Goal: Task Accomplishment & Management: Use online tool/utility

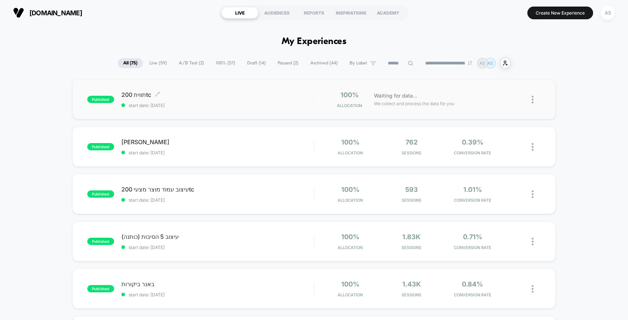
click at [254, 101] on div "תווית 200tc Click to edit experience details Click to edit experience details s…" at bounding box center [217, 99] width 193 height 17
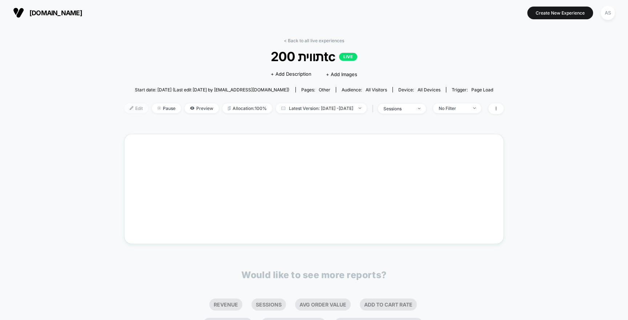
click at [124, 105] on span "Edit" at bounding box center [136, 108] width 24 height 10
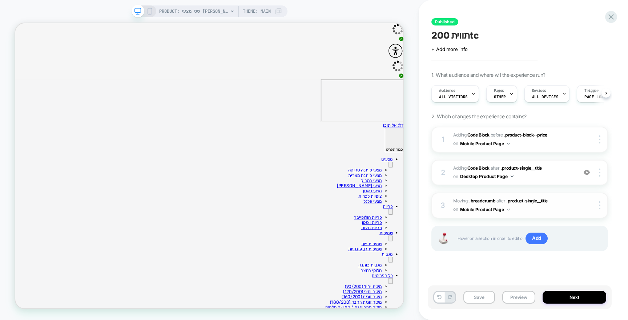
scroll to position [0, 0]
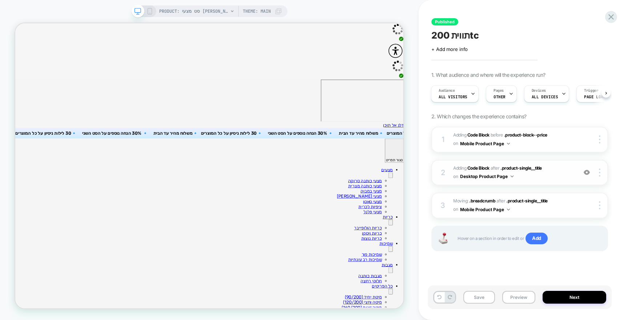
drag, startPoint x: 473, startPoint y: 187, endPoint x: 475, endPoint y: 181, distance: 6.6
click at [475, 181] on div "1 Adding Code Block BEFORE .product-block--price .product-block--price on Mobil…" at bounding box center [520, 198] width 177 height 143
click at [483, 165] on b "Code Block" at bounding box center [479, 167] width 22 height 5
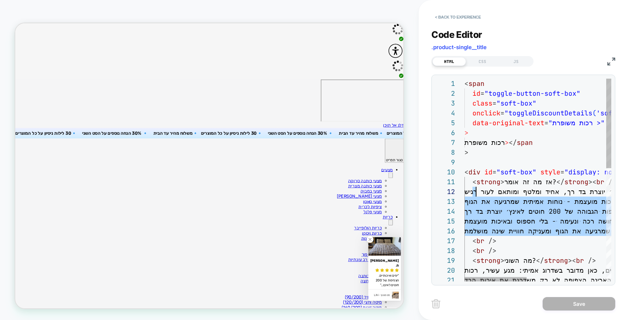
scroll to position [10, 0]
drag, startPoint x: 543, startPoint y: 227, endPoint x: 457, endPoint y: 188, distance: 94.7
click at [465, 188] on div "< span id = "toggle-button-soft-box" class = "soft-box" onclick = "toggleDiscou…" at bounding box center [632, 308] width 335 height 458
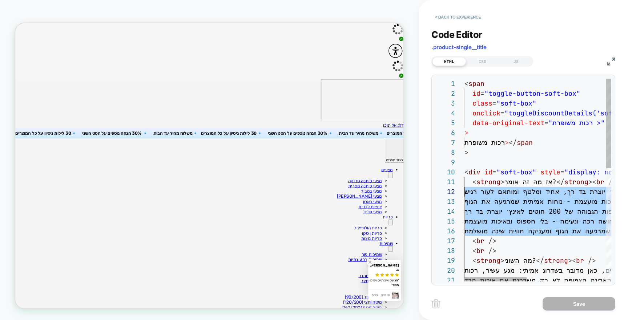
click at [513, 218] on div "< span id = "toggle-button-soft-box" class = "soft-box" onclick = "toggleDiscou…" at bounding box center [632, 308] width 335 height 458
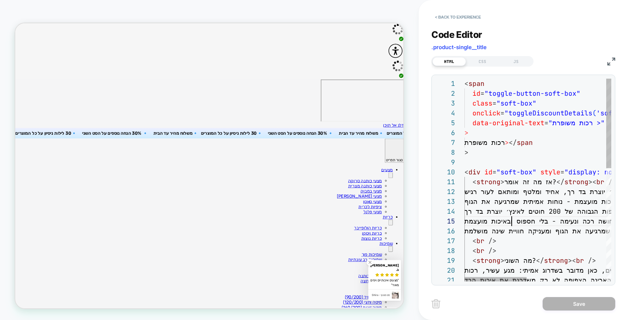
click at [515, 233] on div "< span id = "toggle-button-soft-box" class = "soft-box" onclick = "toggleDiscou…" at bounding box center [632, 308] width 335 height 458
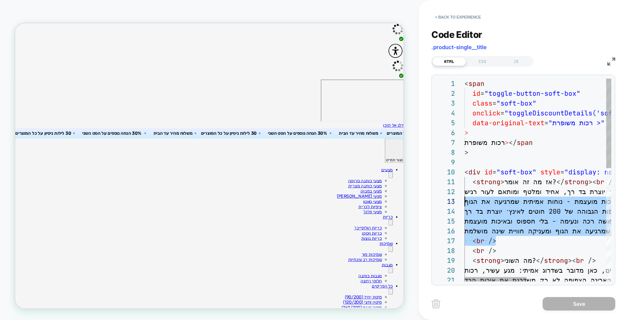
scroll to position [10, 0]
drag, startPoint x: 584, startPoint y: 236, endPoint x: 422, endPoint y: 193, distance: 167.4
click at [465, 193] on div "< span id = "toggle-button-soft-box" class = "soft-box" onclick = "toggleDiscou…" at bounding box center [632, 308] width 335 height 458
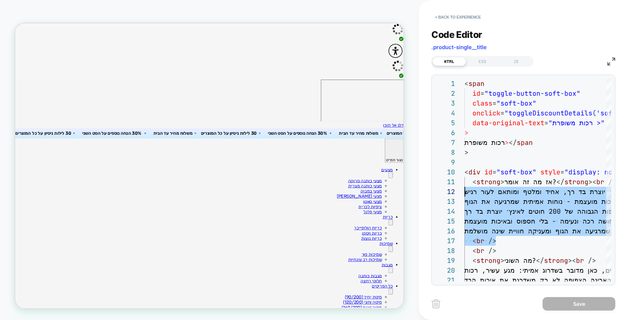
type textarea "**********"
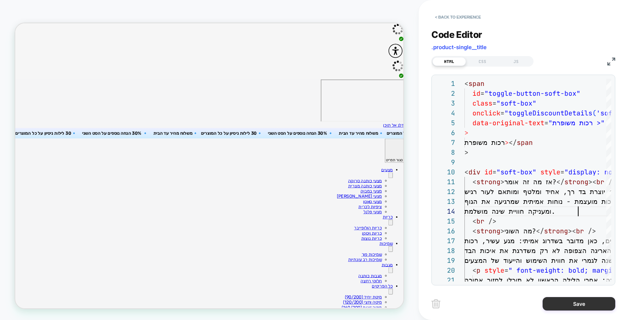
click at [593, 303] on button "Save" at bounding box center [579, 303] width 73 height 13
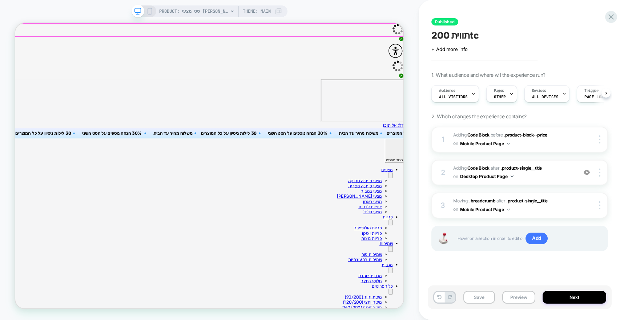
scroll to position [0, 0]
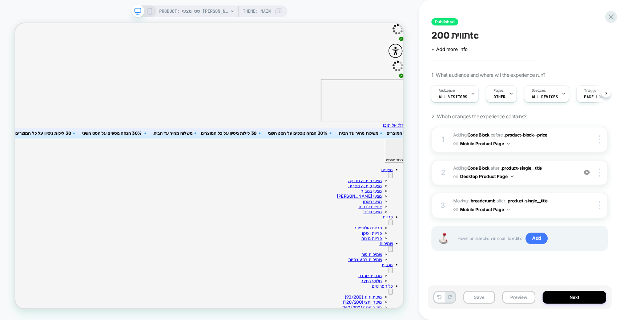
click at [148, 11] on rect at bounding box center [150, 11] width 4 height 6
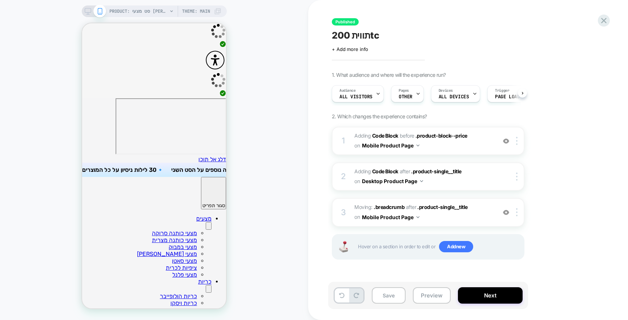
scroll to position [0, 0]
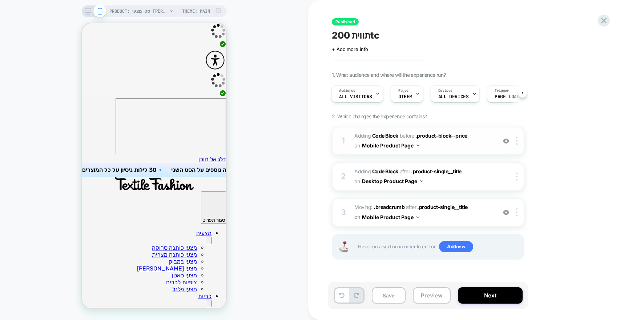
click at [386, 130] on div "1 Adding Code Block BEFORE .product-block--price .product-block--price on Mobil…" at bounding box center [428, 141] width 193 height 28
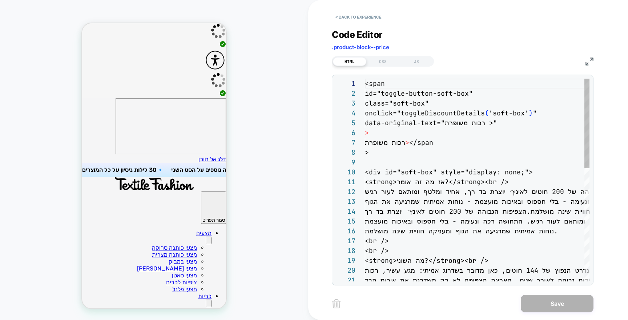
scroll to position [98, 0]
click at [385, 137] on div "<span id="toggle-button-soft-box" class="soft-box" onclick="toggleDiscountDetai…" at bounding box center [477, 308] width 225 height 458
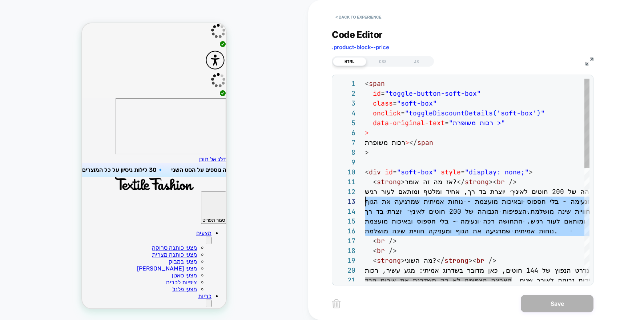
scroll to position [10, 0]
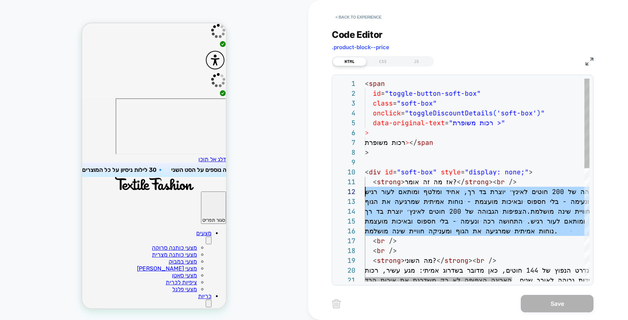
drag, startPoint x: 546, startPoint y: 229, endPoint x: 325, endPoint y: 193, distance: 224.4
click at [365, 193] on div "< span id = "toggle-button-soft-box" class = "soft-box" onclick = "toggleDiscou…" at bounding box center [532, 308] width 335 height 458
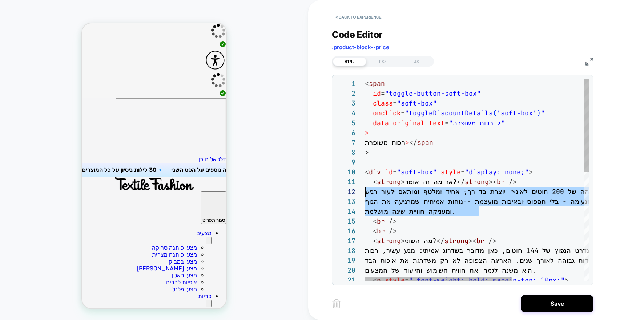
drag, startPoint x: 445, startPoint y: 202, endPoint x: 366, endPoint y: 191, distance: 79.4
click at [366, 191] on div "< span id = "toggle-button-soft-box" class = "soft-box" onclick = "toggleDiscou…" at bounding box center [532, 298] width 335 height 438
type textarea "**********"
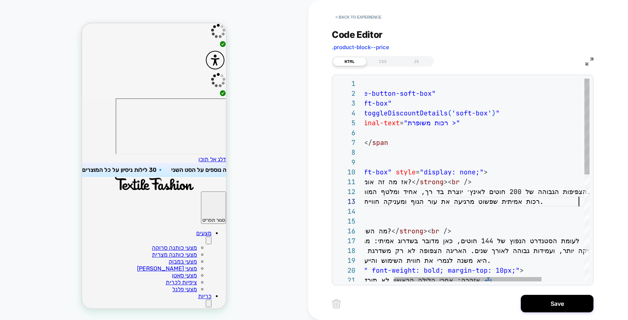
scroll to position [20, 259]
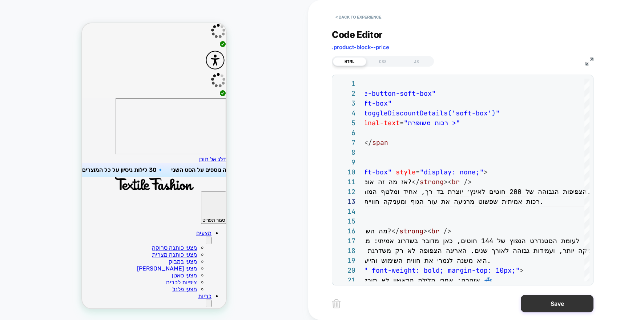
click at [565, 301] on button "Save" at bounding box center [557, 303] width 73 height 17
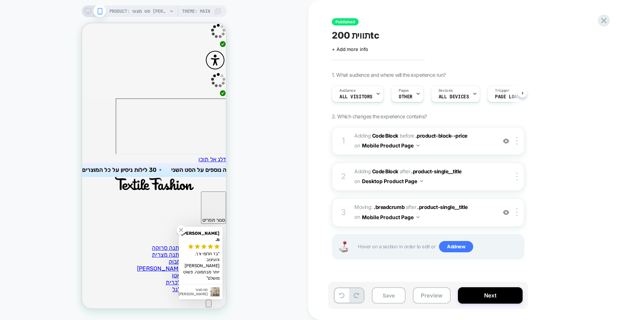
scroll to position [0, 0]
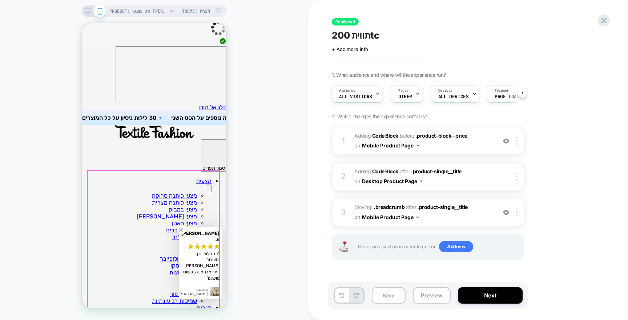
scroll to position [57, 0]
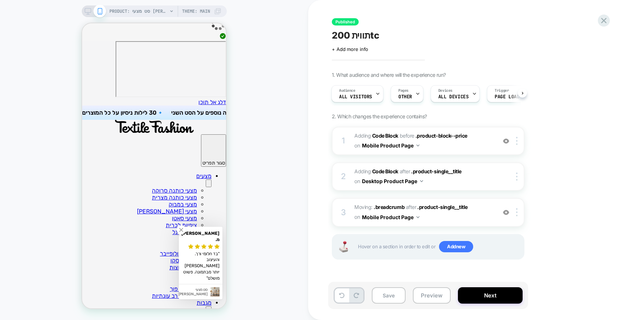
click at [84, 11] on div "PRODUCT: סט מצעי [PERSON_NAME] | Extra Soft [1] Theme: MAIN" at bounding box center [154, 11] width 145 height 12
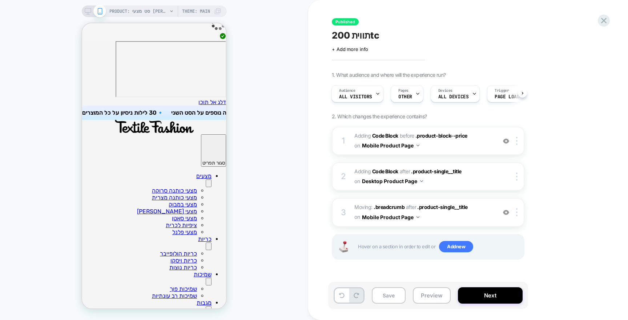
click at [87, 9] on icon at bounding box center [88, 11] width 7 height 7
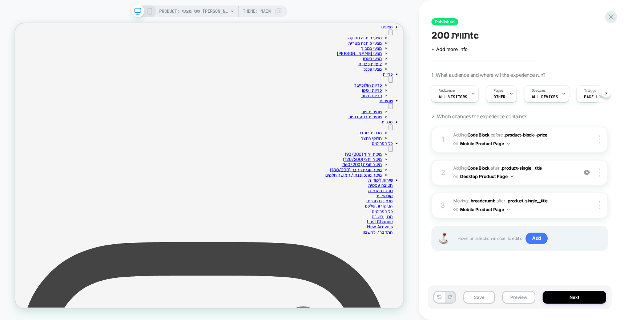
scroll to position [74, 0]
